Goal: Information Seeking & Learning: Learn about a topic

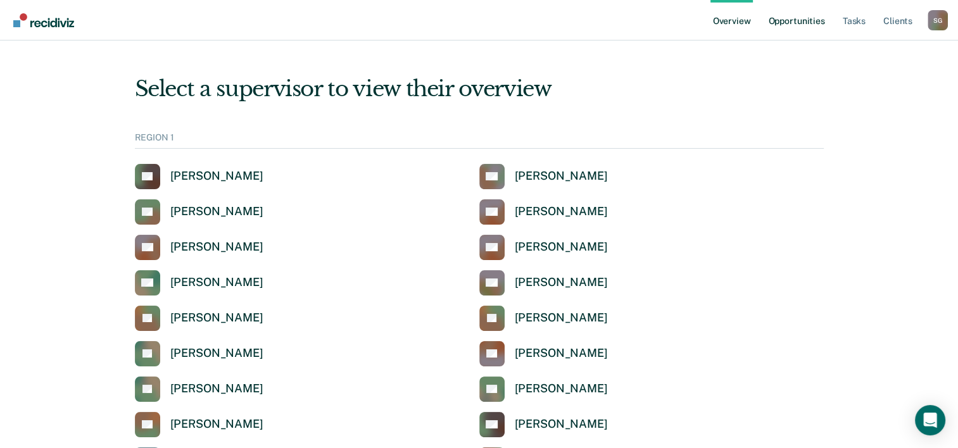
click at [818, 23] on link "Opportunities" at bounding box center [795, 20] width 61 height 41
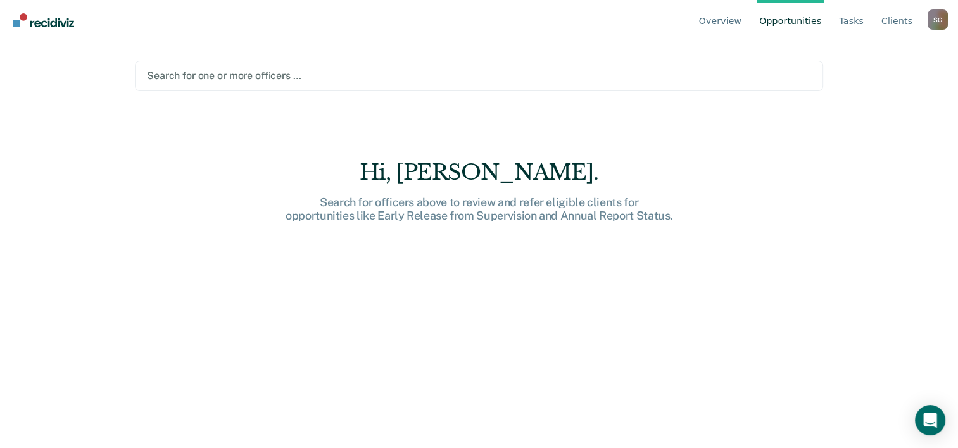
click at [261, 79] on div at bounding box center [479, 75] width 664 height 15
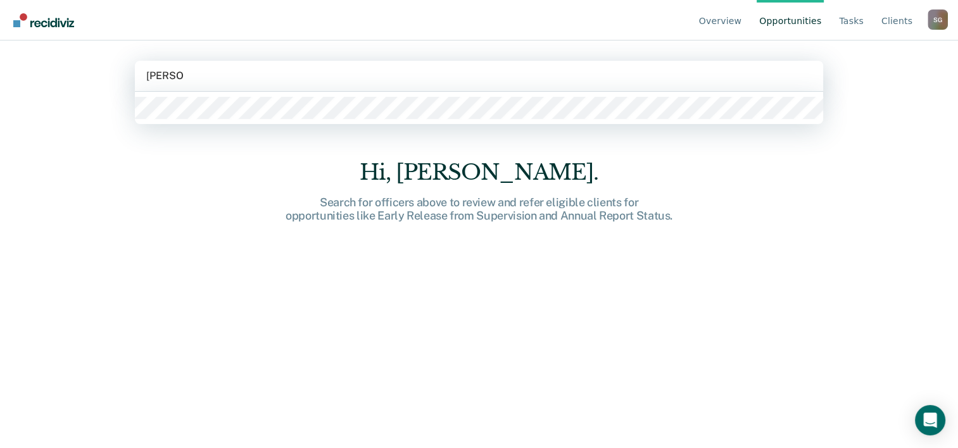
type input "[PERSON_NAME]"
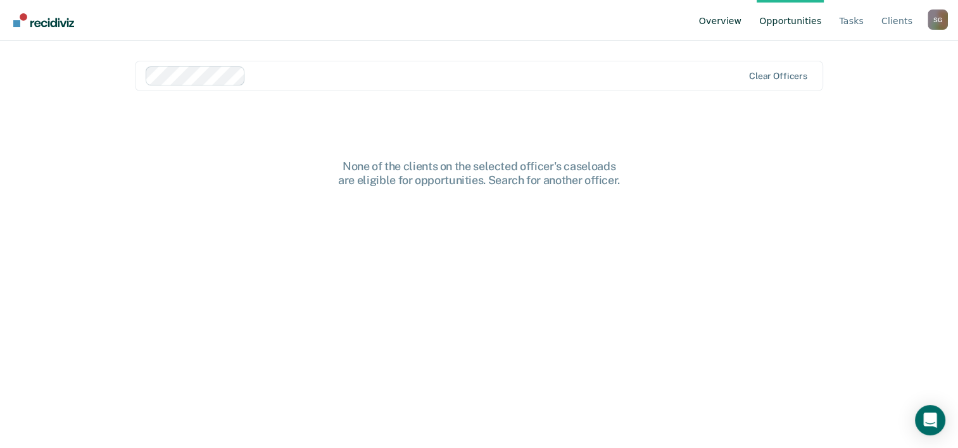
click at [743, 28] on link "Overview" at bounding box center [720, 20] width 48 height 41
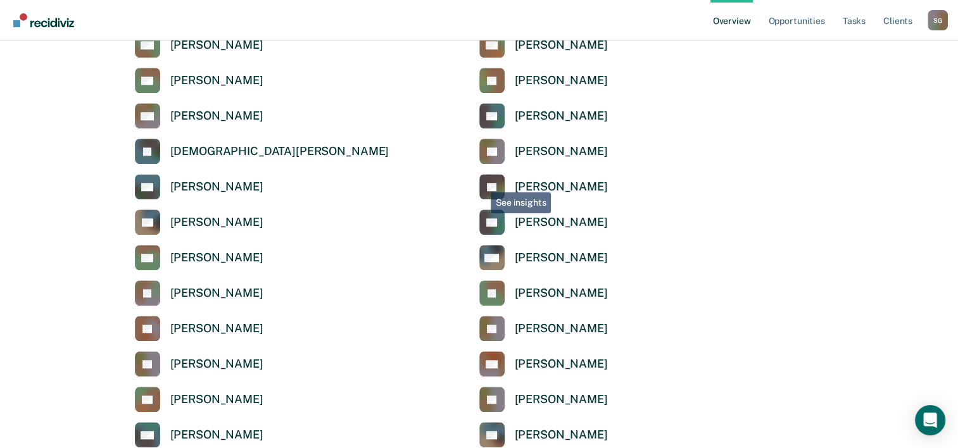
scroll to position [1013, 0]
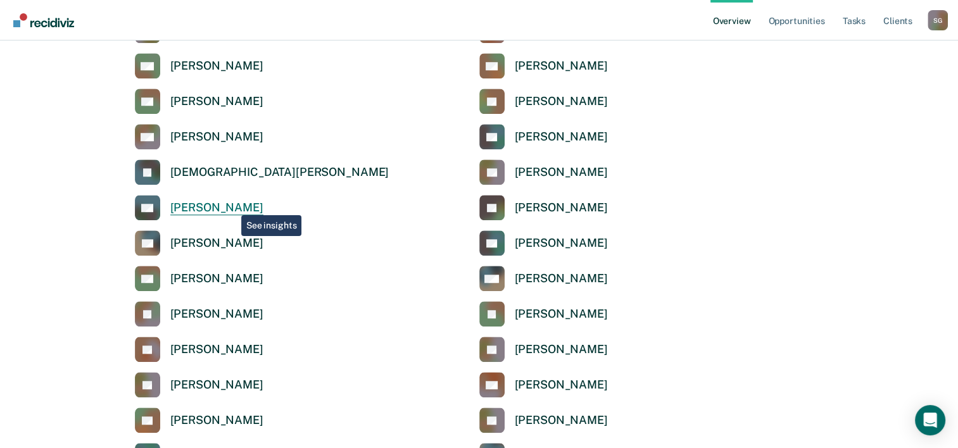
click at [232, 206] on div "[PERSON_NAME]" at bounding box center [216, 208] width 93 height 15
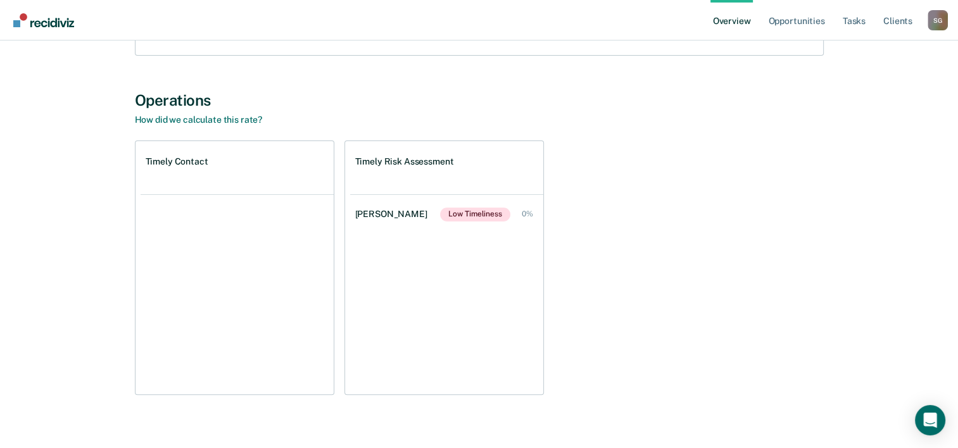
scroll to position [231, 0]
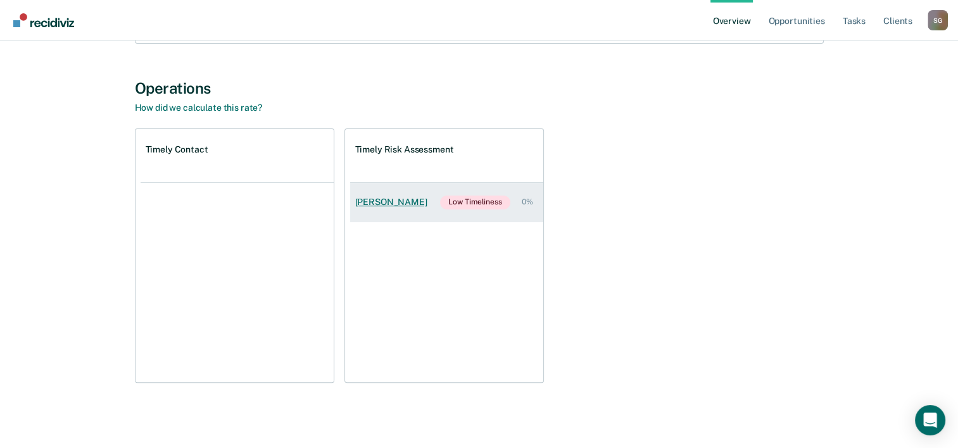
click at [398, 203] on div "[PERSON_NAME]" at bounding box center [393, 202] width 77 height 11
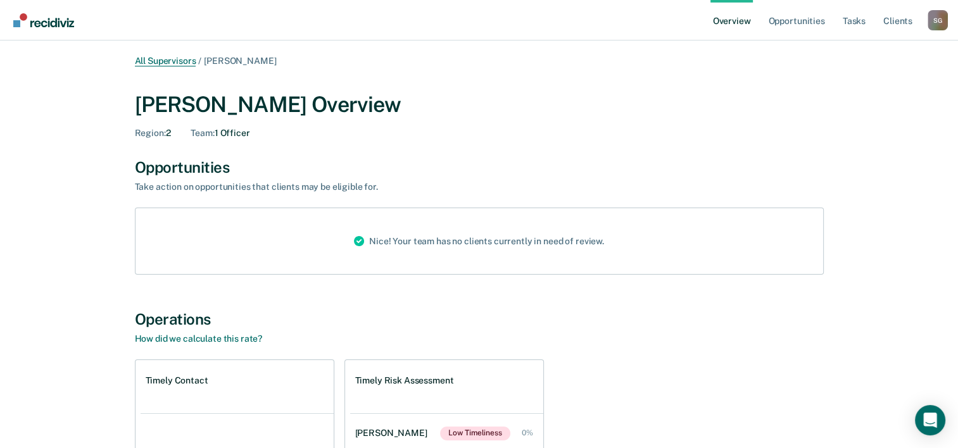
click at [178, 64] on link "All Supervisors" at bounding box center [165, 61] width 61 height 11
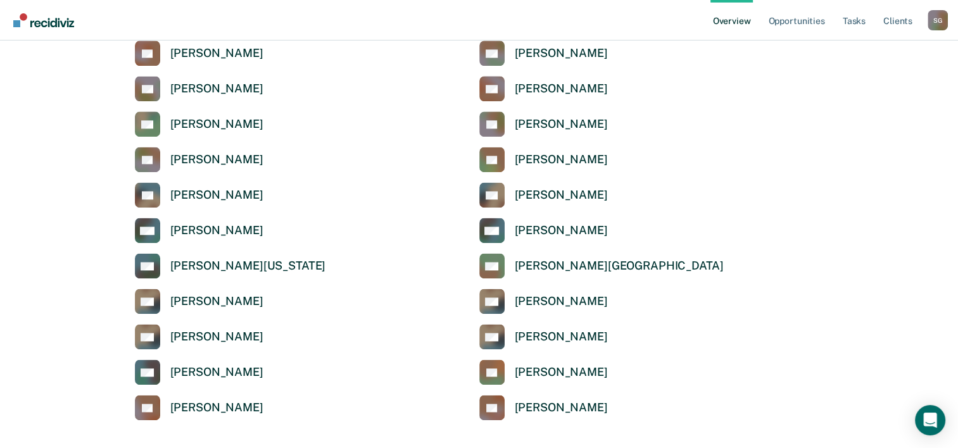
scroll to position [1646, 0]
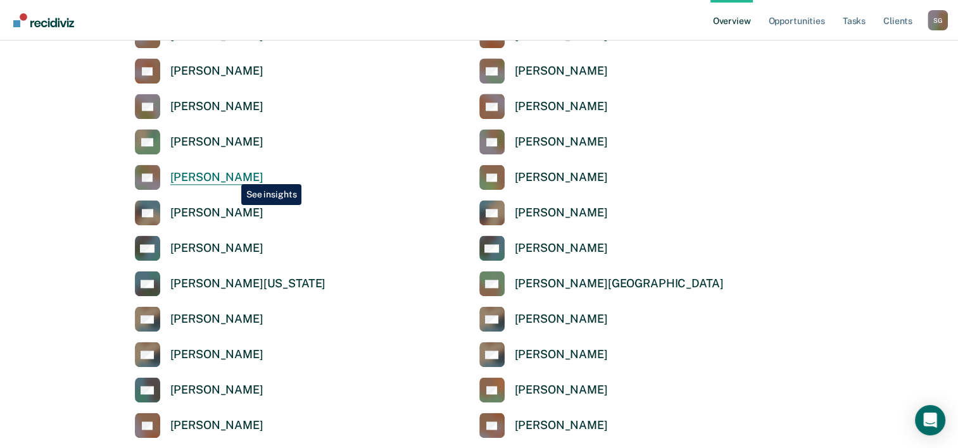
click at [232, 175] on div "[PERSON_NAME]" at bounding box center [216, 177] width 93 height 15
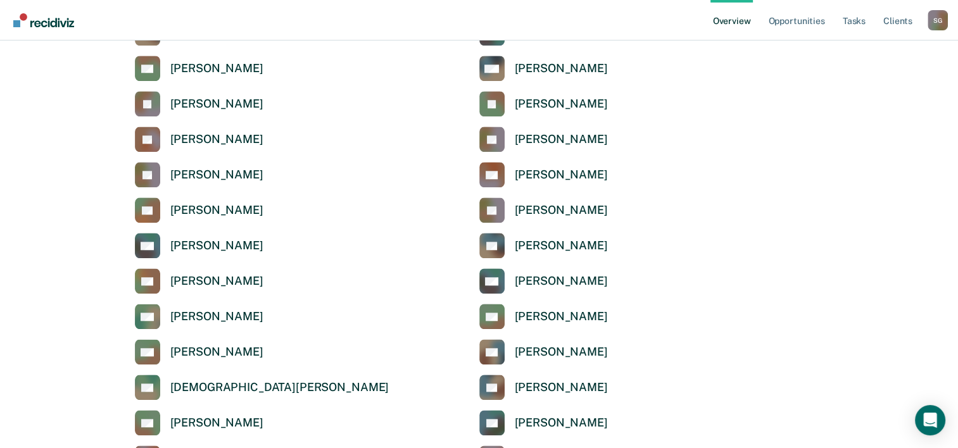
scroll to position [1203, 0]
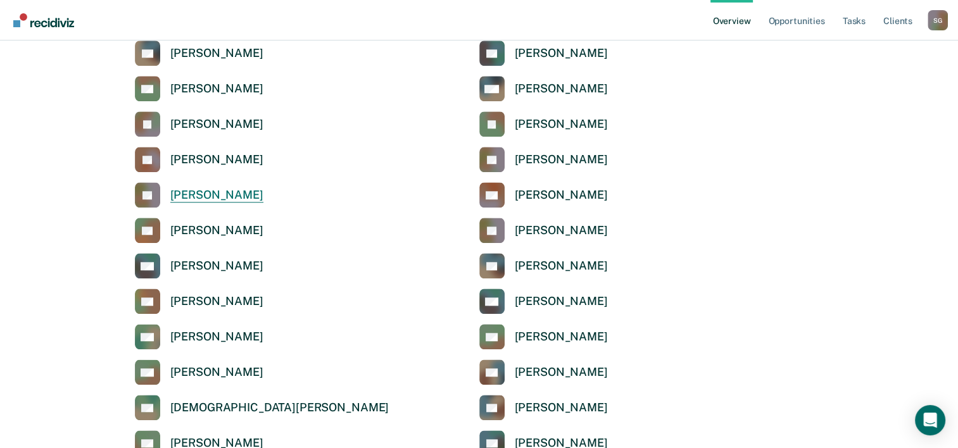
click at [244, 196] on div "[PERSON_NAME]" at bounding box center [216, 195] width 93 height 15
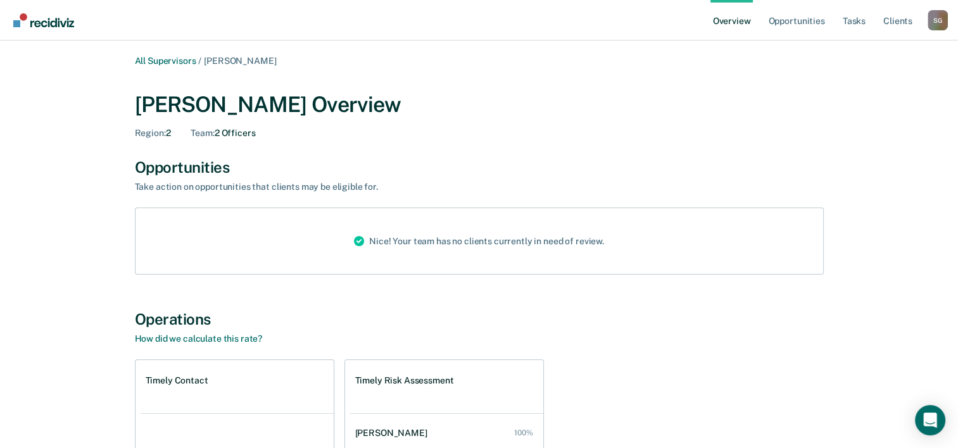
scroll to position [1203, 0]
